Goal: Communication & Community: Answer question/provide support

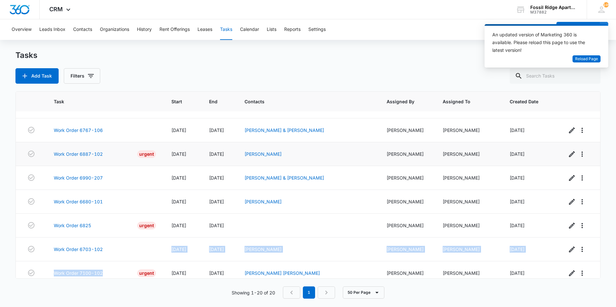
scroll to position [313, 0]
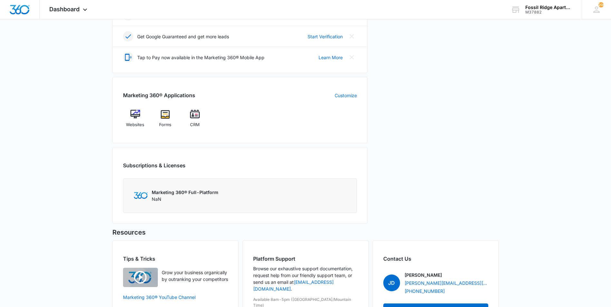
scroll to position [193, 0]
click at [198, 111] on img at bounding box center [195, 114] width 10 height 10
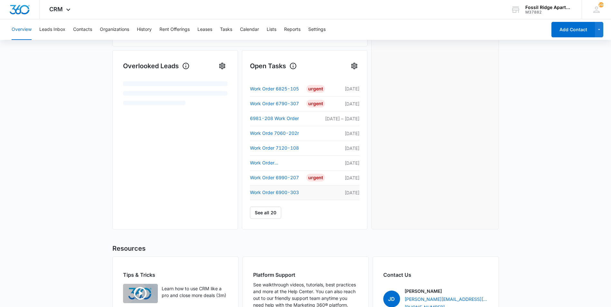
scroll to position [195, 0]
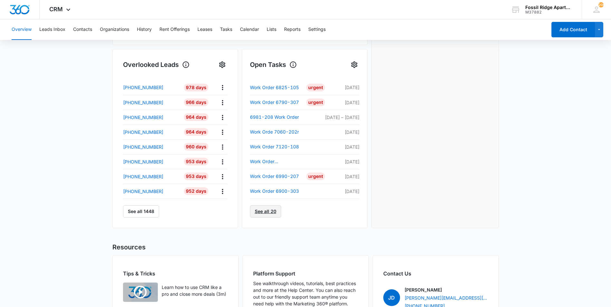
click at [263, 211] on link "See all 20" at bounding box center [265, 212] width 31 height 12
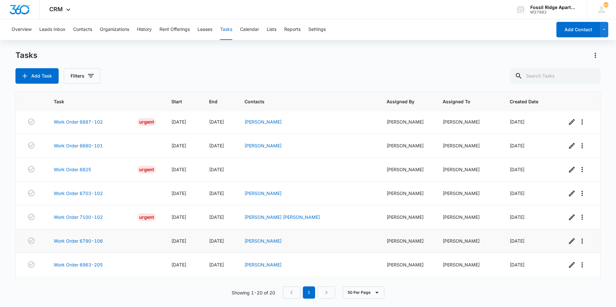
scroll to position [313, 0]
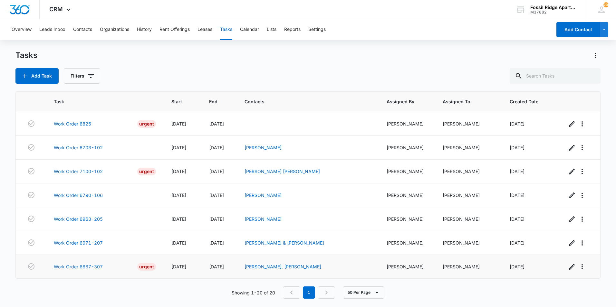
click at [86, 267] on link "Work Order 6887-307" at bounding box center [78, 267] width 49 height 7
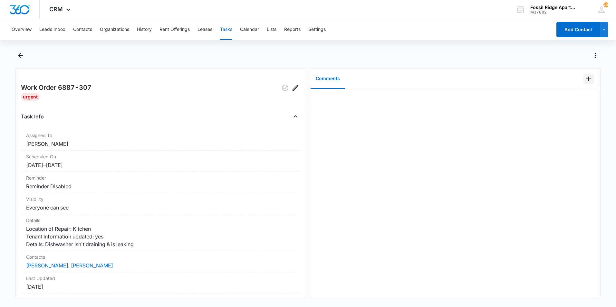
click at [585, 81] on icon "Add Comment" at bounding box center [589, 79] width 8 height 8
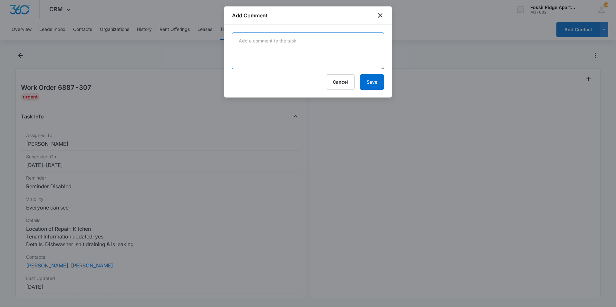
click at [308, 53] on textarea at bounding box center [308, 51] width 152 height 37
click at [359, 42] on textarea "Removed standing water from inside of the dishwasher." at bounding box center [308, 51] width 152 height 37
click at [337, 55] on textarea "Removed standing water from inside of the dishwasher. I cleaned the drain and c…" at bounding box center [308, 51] width 152 height 37
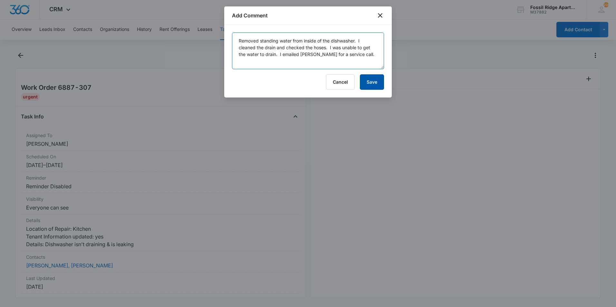
type textarea "Removed standing water from inside of the dishwasher. I cleaned the drain and c…"
click at [369, 77] on button "Save" at bounding box center [372, 81] width 24 height 15
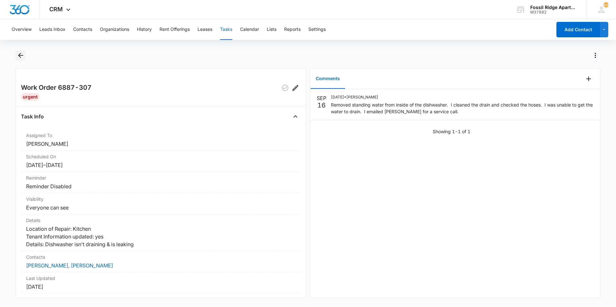
click at [21, 56] on icon "Back" at bounding box center [21, 56] width 8 height 8
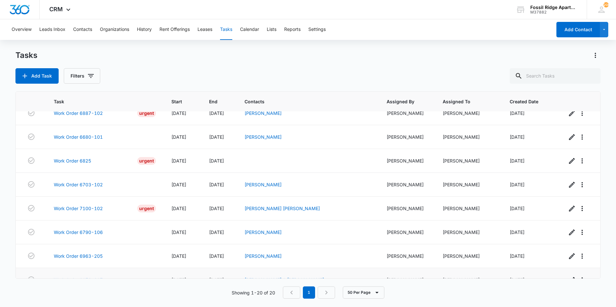
scroll to position [313, 0]
